Goal: Entertainment & Leisure: Browse casually

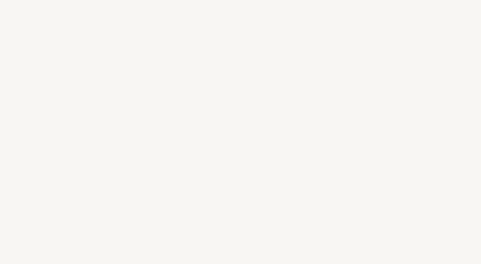
scroll to position [910, 0]
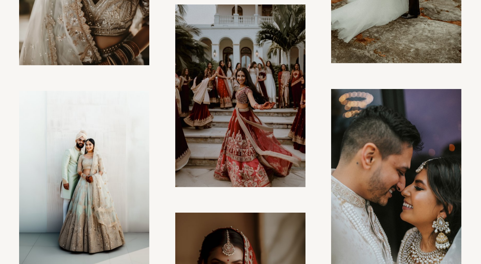
click at [270, 122] on img at bounding box center [240, 95] width 130 height 182
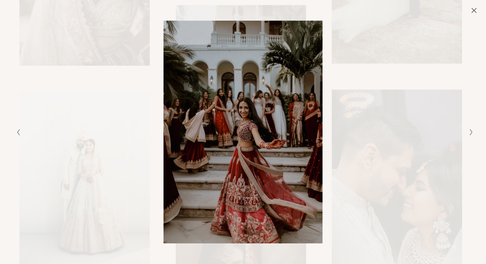
click at [472, 10] on icon "Close" at bounding box center [474, 10] width 6 height 6
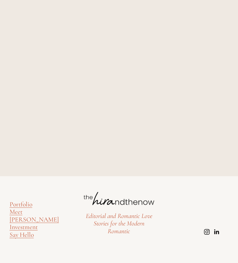
scroll to position [3912, 0]
click at [62, 195] on div "Editorial and Romantic Love Stories for the Modern Romantic Portfolio Meet [PER…" at bounding box center [119, 219] width 238 height 63
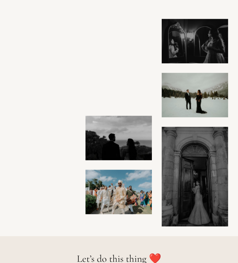
scroll to position [3174, 0]
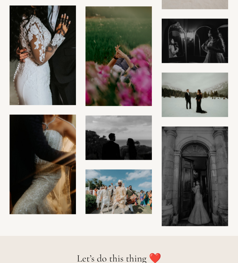
click at [128, 199] on img at bounding box center [118, 192] width 67 height 45
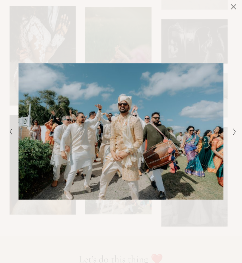
click at [233, 8] on icon "Close" at bounding box center [234, 7] width 6 height 6
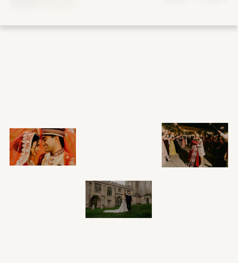
scroll to position [2196, 0]
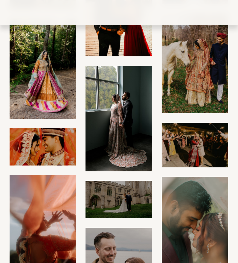
click at [50, 211] on img at bounding box center [43, 221] width 66 height 93
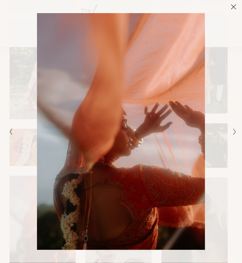
click at [16, 143] on div "Gallery" at bounding box center [64, 131] width 114 height 237
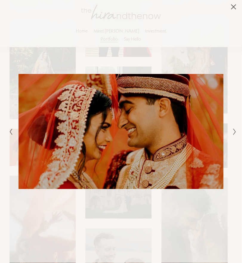
click at [192, 27] on div "Gallery" at bounding box center [178, 131] width 114 height 237
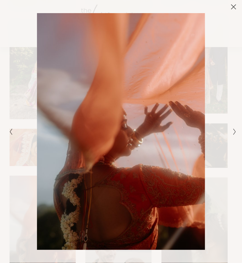
click at [236, 5] on icon "Close" at bounding box center [234, 7] width 6 height 6
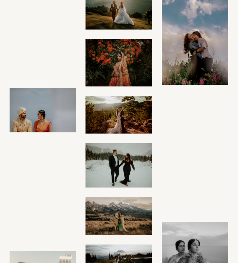
scroll to position [131, 0]
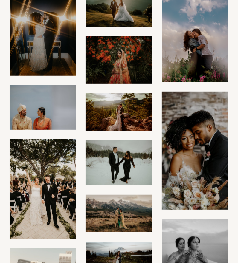
click at [214, 49] on img at bounding box center [195, 32] width 67 height 100
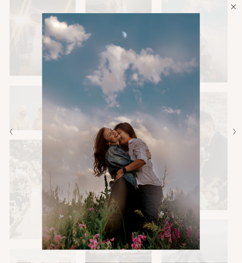
click at [235, 131] on icon "Next Slide" at bounding box center [235, 131] width 4 height 7
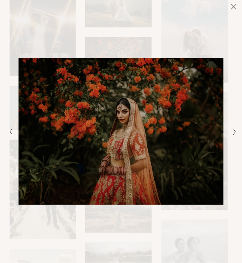
click at [235, 131] on icon "Next Slide" at bounding box center [235, 131] width 4 height 7
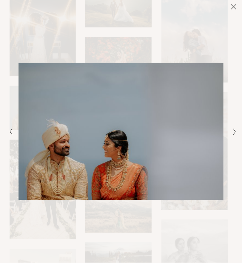
click at [235, 131] on icon "Next Slide" at bounding box center [235, 131] width 4 height 7
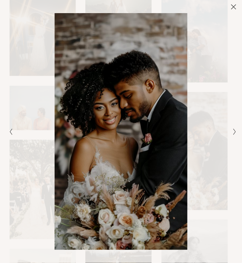
click at [235, 131] on icon "Next Slide" at bounding box center [235, 131] width 4 height 7
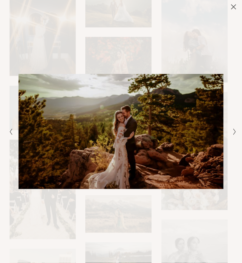
click at [235, 131] on icon "Next Slide" at bounding box center [235, 131] width 4 height 7
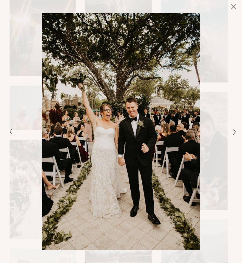
click at [235, 131] on icon "Next Slide" at bounding box center [235, 131] width 4 height 7
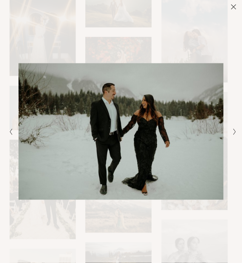
click at [235, 131] on icon "Next Slide" at bounding box center [235, 131] width 4 height 7
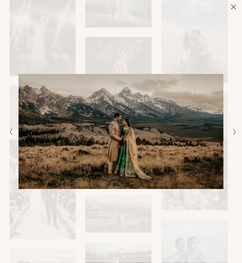
click at [235, 131] on icon "Next Slide" at bounding box center [235, 131] width 4 height 7
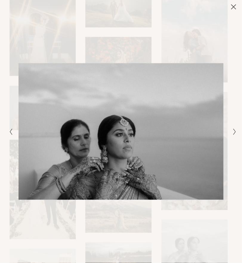
click at [235, 131] on icon "Next Slide" at bounding box center [235, 131] width 4 height 7
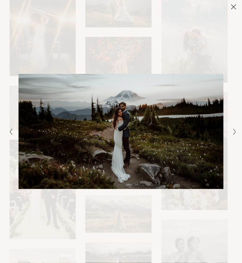
click at [235, 131] on polyline "Next Slide" at bounding box center [235, 132] width 2 height 6
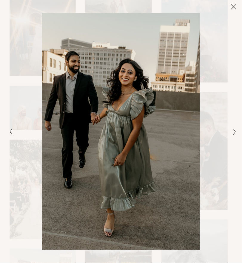
click at [235, 131] on polyline "Next Slide" at bounding box center [235, 132] width 2 height 6
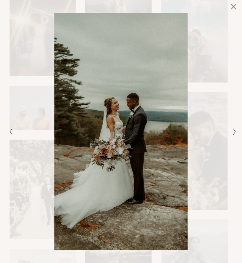
click at [235, 131] on polyline "Next Slide" at bounding box center [235, 132] width 2 height 6
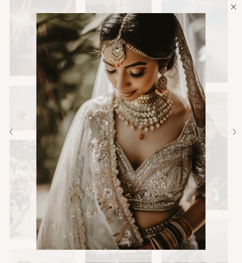
click at [235, 131] on polyline "Next Slide" at bounding box center [235, 132] width 2 height 6
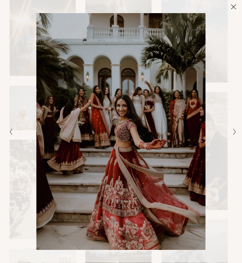
click at [235, 131] on polyline "Next Slide" at bounding box center [235, 132] width 2 height 6
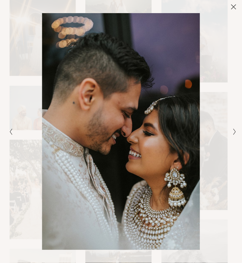
click at [235, 131] on polyline "Next Slide" at bounding box center [235, 132] width 2 height 6
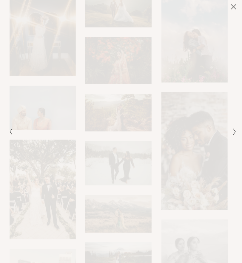
click at [235, 131] on polyline "Next Slide" at bounding box center [235, 132] width 2 height 6
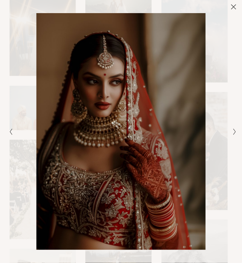
click at [235, 131] on polyline "Next Slide" at bounding box center [235, 132] width 2 height 6
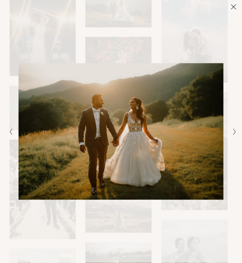
click at [235, 131] on polyline "Next Slide" at bounding box center [235, 132] width 2 height 6
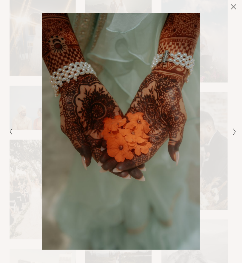
click at [235, 131] on polyline "Next Slide" at bounding box center [235, 132] width 2 height 6
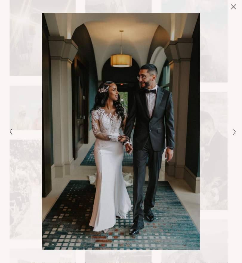
click at [235, 131] on polyline "Next Slide" at bounding box center [235, 132] width 2 height 6
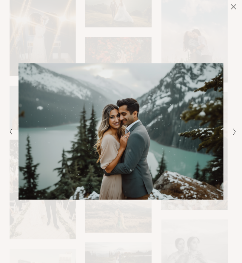
click at [235, 131] on polyline "Next Slide" at bounding box center [235, 132] width 2 height 6
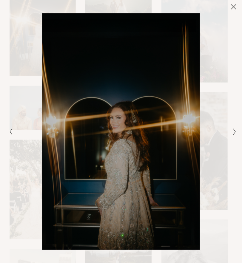
click at [235, 131] on polyline "Next Slide" at bounding box center [235, 132] width 2 height 6
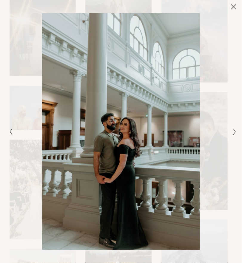
click at [235, 131] on polyline "Next Slide" at bounding box center [235, 132] width 2 height 6
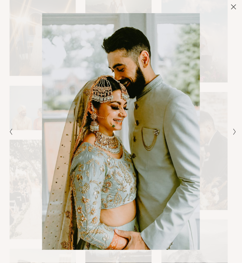
click at [235, 131] on polyline "Next Slide" at bounding box center [235, 132] width 2 height 6
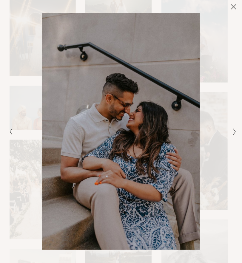
click at [235, 131] on polyline "Next Slide" at bounding box center [235, 132] width 2 height 6
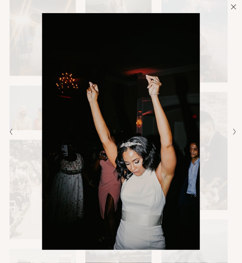
click at [235, 131] on polyline "Next Slide" at bounding box center [235, 132] width 2 height 6
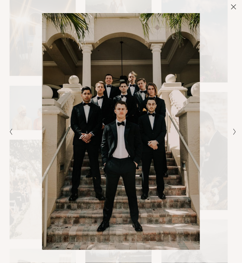
click at [235, 131] on polyline "Next Slide" at bounding box center [235, 132] width 2 height 6
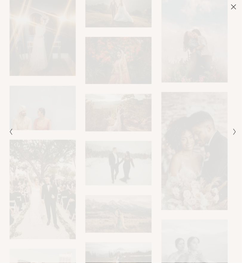
click at [235, 131] on polyline "Next Slide" at bounding box center [235, 132] width 2 height 6
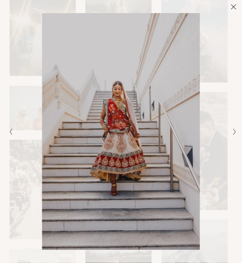
click at [235, 131] on polyline "Next Slide" at bounding box center [235, 132] width 2 height 6
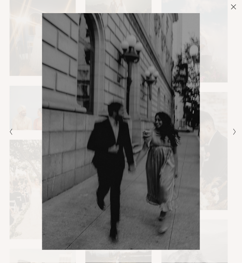
click at [235, 131] on polyline "Next Slide" at bounding box center [235, 132] width 2 height 6
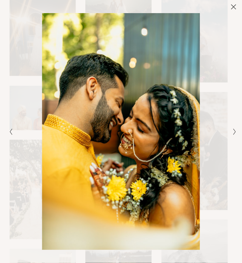
click at [235, 131] on polyline "Next Slide" at bounding box center [235, 132] width 2 height 6
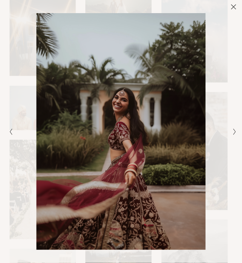
click at [11, 131] on icon "Previous Slide" at bounding box center [11, 131] width 4 height 7
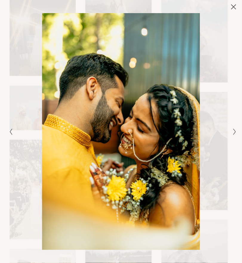
click at [231, 125] on div "Gallery" at bounding box center [178, 131] width 114 height 237
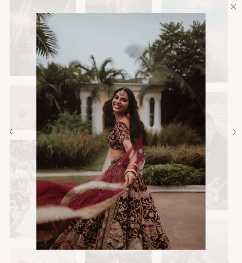
click at [234, 128] on div "Gallery" at bounding box center [178, 131] width 114 height 237
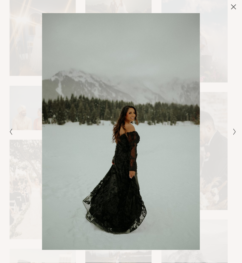
click at [12, 132] on icon "Previous Slide" at bounding box center [11, 131] width 4 height 7
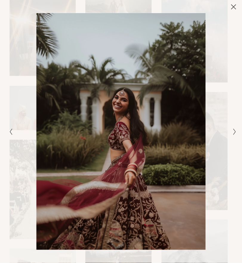
click at [12, 132] on icon "Previous Slide" at bounding box center [11, 131] width 4 height 7
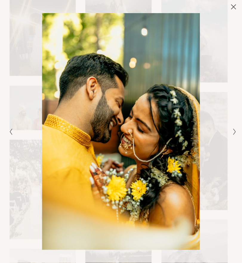
click at [234, 134] on polyline "Next Slide" at bounding box center [235, 132] width 2 height 6
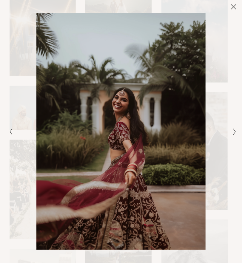
click at [234, 134] on polyline "Next Slide" at bounding box center [235, 132] width 2 height 6
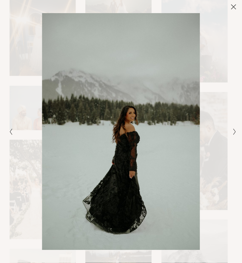
click at [234, 134] on polyline "Next Slide" at bounding box center [235, 132] width 2 height 6
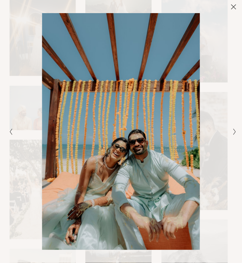
click at [234, 134] on polyline "Next Slide" at bounding box center [235, 132] width 2 height 6
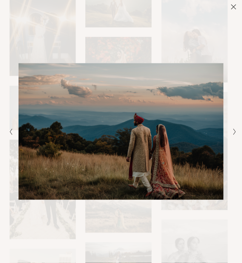
click at [234, 131] on icon "Next Slide" at bounding box center [235, 131] width 4 height 7
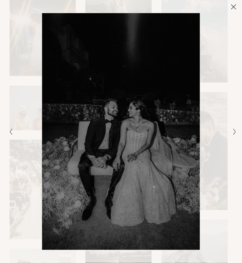
click at [234, 131] on icon "Next Slide" at bounding box center [235, 131] width 4 height 7
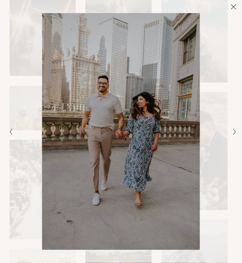
click at [234, 131] on icon "Next Slide" at bounding box center [235, 131] width 4 height 7
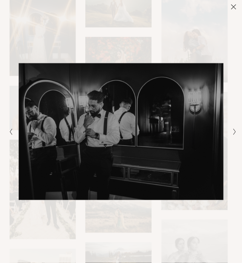
click at [234, 131] on icon "Next Slide" at bounding box center [235, 131] width 4 height 7
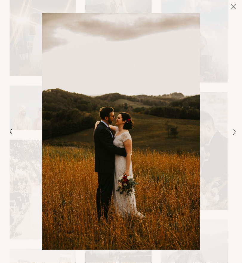
click at [231, 131] on button "Next Slide" at bounding box center [233, 131] width 4 height 7
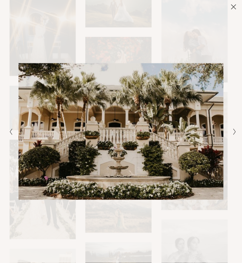
click at [8, 133] on button "Previous Slide" at bounding box center [9, 131] width 4 height 7
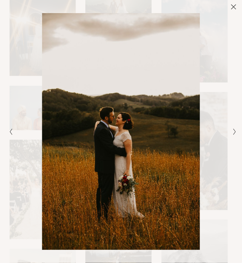
click at [8, 133] on button "Previous Slide" at bounding box center [9, 131] width 4 height 7
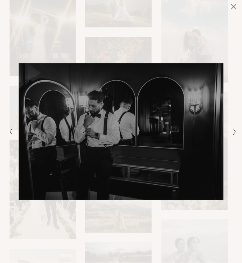
click at [8, 133] on button "Previous Slide" at bounding box center [9, 131] width 4 height 7
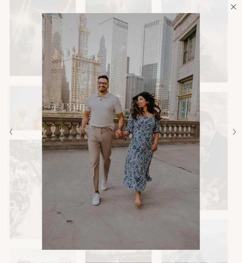
click at [8, 133] on button "Previous Slide" at bounding box center [9, 131] width 4 height 7
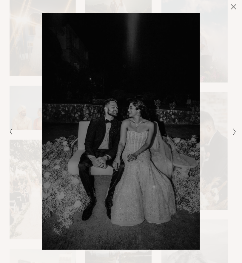
click at [8, 133] on button "Previous Slide" at bounding box center [9, 131] width 4 height 7
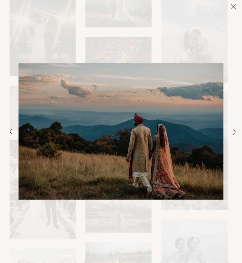
click at [8, 133] on button "Previous Slide" at bounding box center [9, 131] width 4 height 7
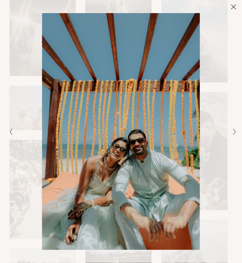
click at [8, 133] on button "Previous Slide" at bounding box center [9, 131] width 4 height 7
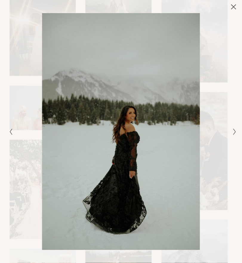
click at [8, 133] on button "Previous Slide" at bounding box center [9, 131] width 4 height 7
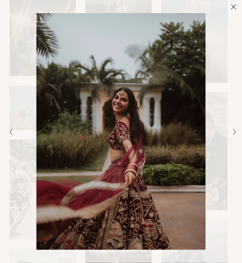
click at [236, 5] on icon "Close" at bounding box center [233, 6] width 5 height 5
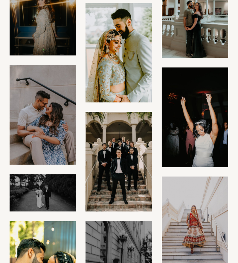
scroll to position [794, 0]
